Goal: Transaction & Acquisition: Purchase product/service

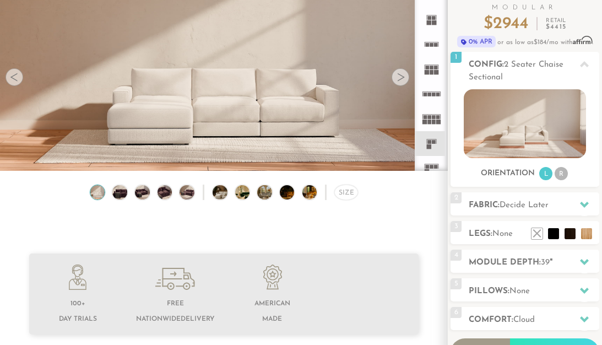
scroll to position [102, 0]
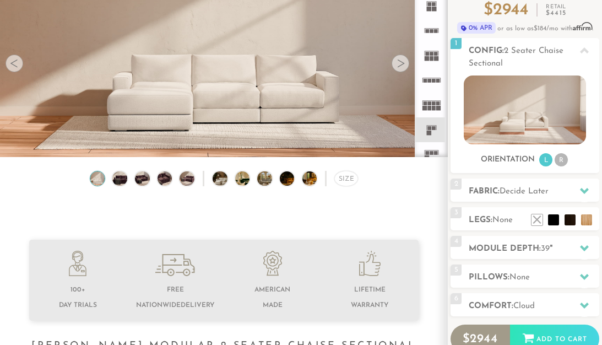
click at [400, 63] on div at bounding box center [400, 64] width 18 height 18
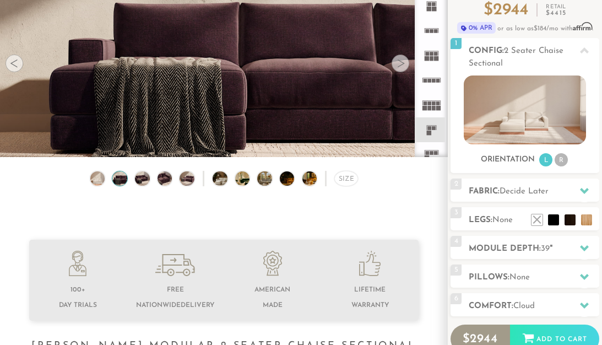
click at [400, 63] on div at bounding box center [400, 64] width 18 height 18
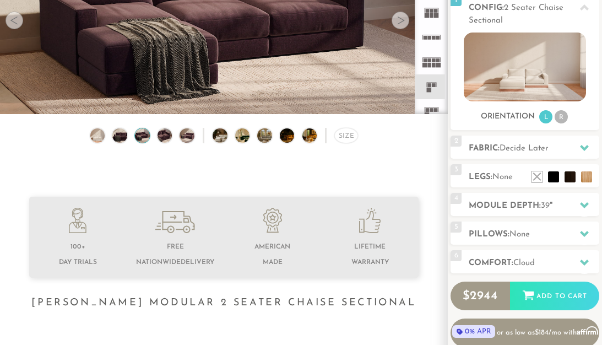
scroll to position [111, 0]
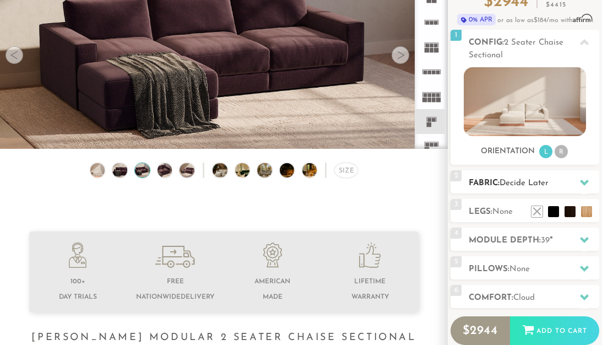
click at [520, 184] on span "Decide Later" at bounding box center [523, 183] width 49 height 8
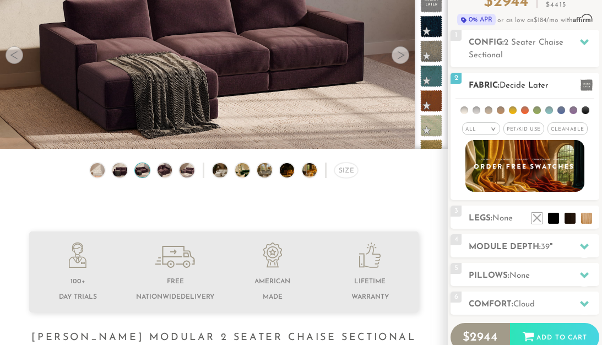
click at [494, 128] on em ">" at bounding box center [493, 130] width 8 height 6
click at [491, 129] on em ">" at bounding box center [493, 130] width 8 height 6
click at [466, 111] on li at bounding box center [464, 110] width 8 height 8
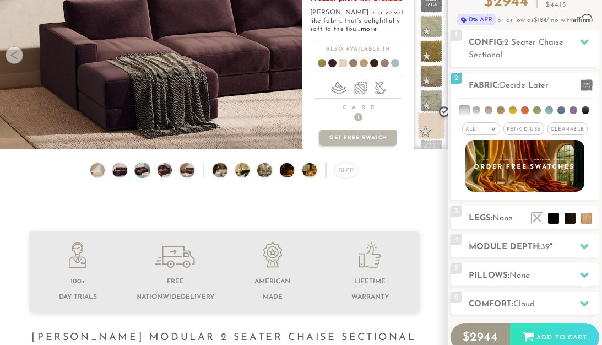
click at [434, 116] on span at bounding box center [431, 126] width 28 height 28
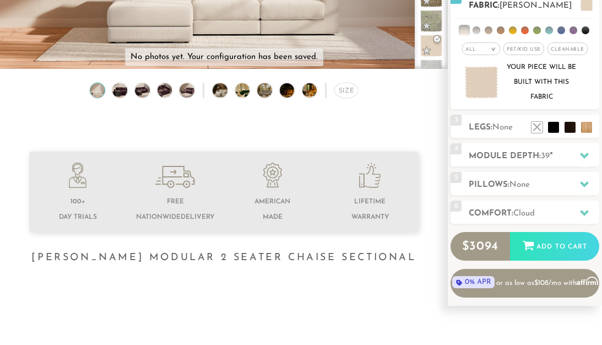
scroll to position [193, 0]
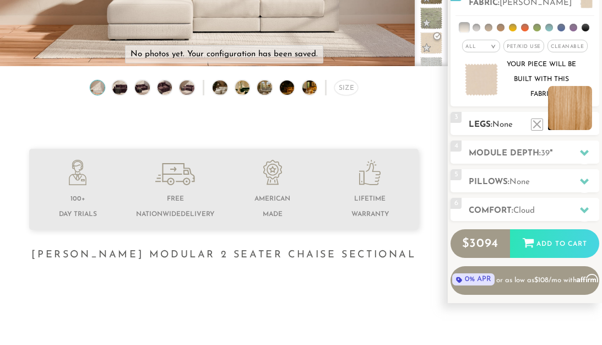
click at [578, 118] on li at bounding box center [570, 108] width 44 height 44
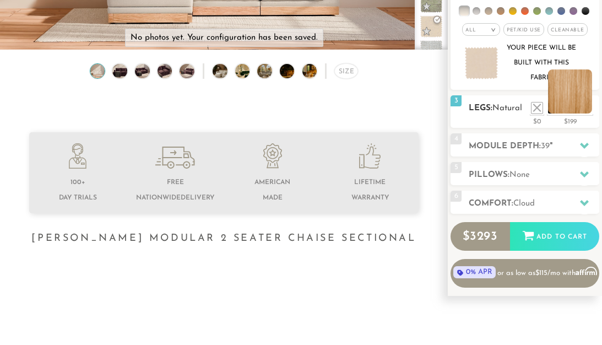
scroll to position [212, 0]
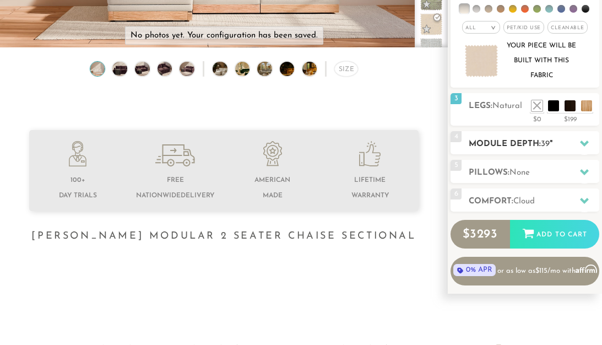
click at [586, 143] on icon at bounding box center [584, 143] width 9 height 6
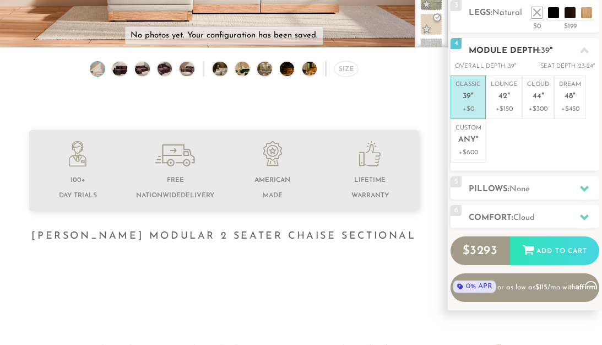
click at [520, 134] on ul "Classic 39 " +$0 Lounge 42 " +$150 Cloud 44 " +$300 Dream 48 " +$450 Custom Any…" at bounding box center [524, 118] width 149 height 87
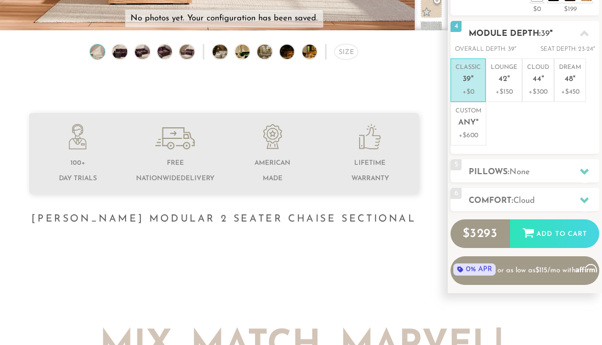
scroll to position [241, 0]
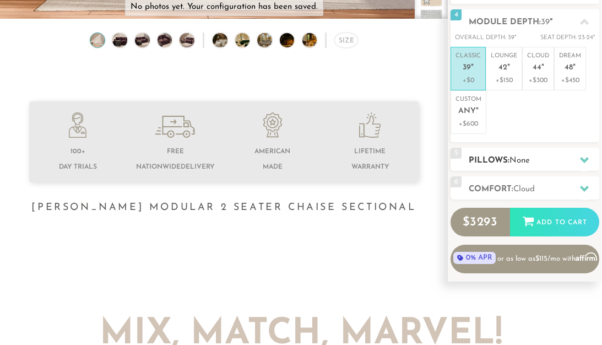
click at [520, 156] on span "None" at bounding box center [519, 160] width 20 height 8
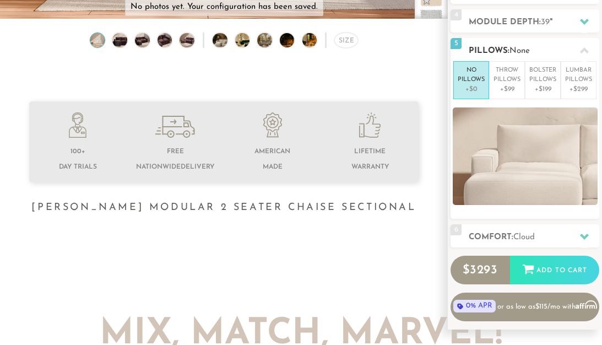
scroll to position [253, 0]
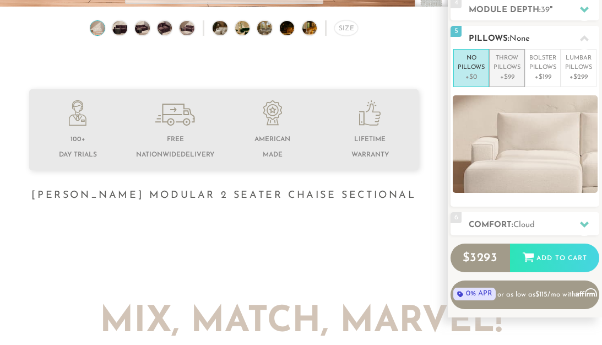
click at [505, 72] on p "+$99" at bounding box center [506, 77] width 27 height 10
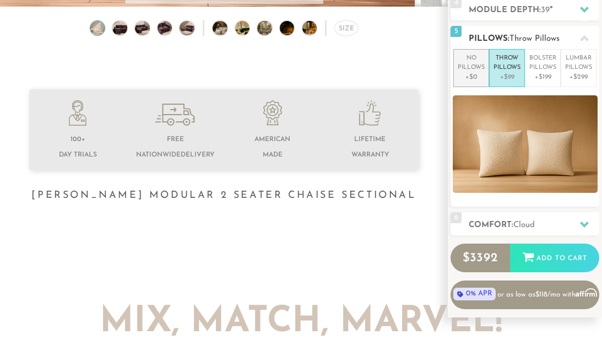
click at [477, 77] on p "+$0" at bounding box center [470, 77] width 27 height 10
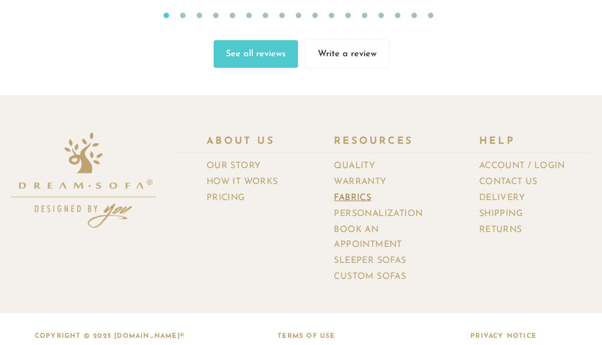
scroll to position [10722, 0]
click at [498, 190] on link "Delivery" at bounding box center [506, 198] width 54 height 16
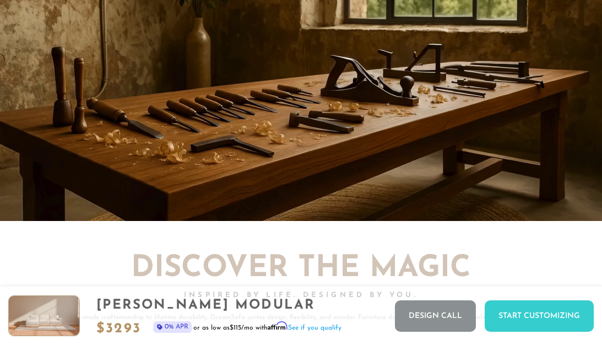
scroll to position [8454, 0]
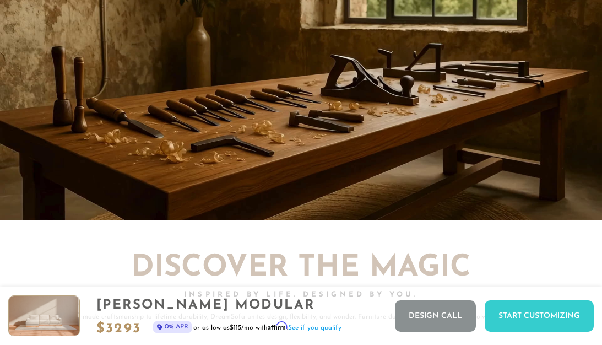
click at [250, 304] on div "[PERSON_NAME] Modular" at bounding box center [218, 305] width 245 height 15
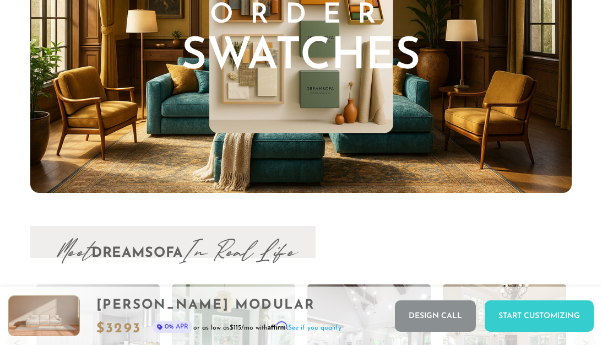
scroll to position [10080, 0]
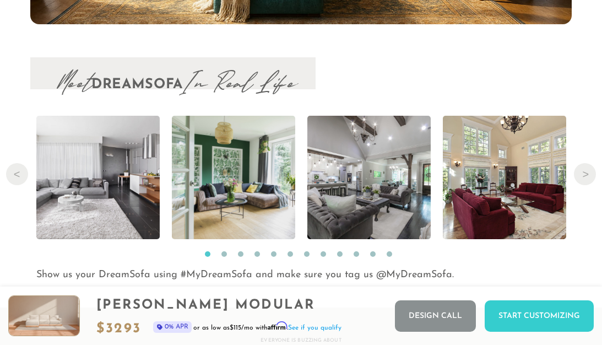
click at [41, 319] on img at bounding box center [44, 316] width 70 height 40
click at [127, 326] on span "3293" at bounding box center [124, 328] width 36 height 14
